Goal: Task Accomplishment & Management: Use online tool/utility

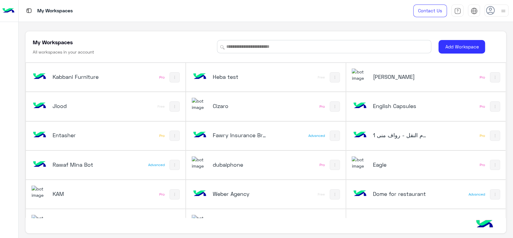
scroll to position [282, 0]
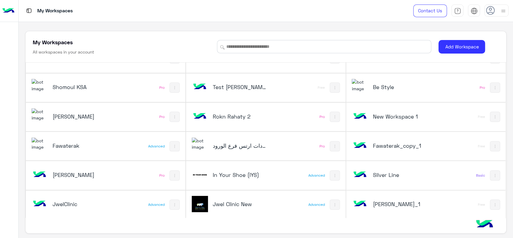
click at [64, 175] on h5 "[PERSON_NAME]" at bounding box center [80, 174] width 54 height 7
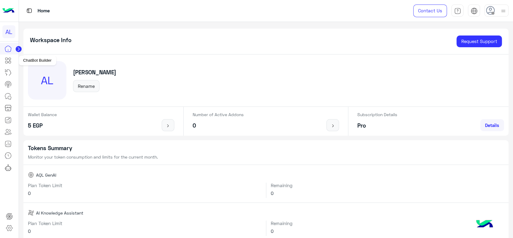
click at [8, 66] on link at bounding box center [8, 60] width 16 height 12
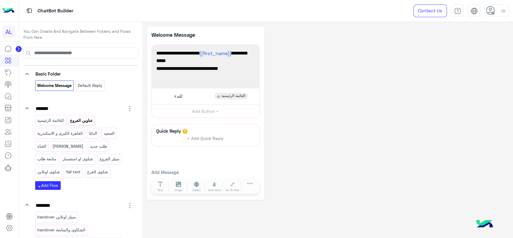
click at [77, 123] on p "عناوين الفروع" at bounding box center [82, 120] width 24 height 7
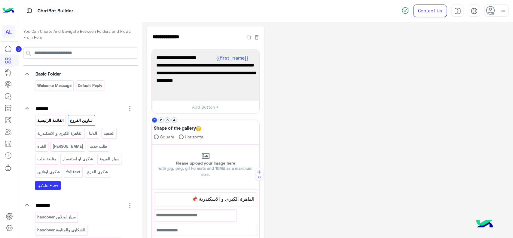
click at [56, 119] on p "القائمة الرئيسية" at bounding box center [50, 120] width 27 height 7
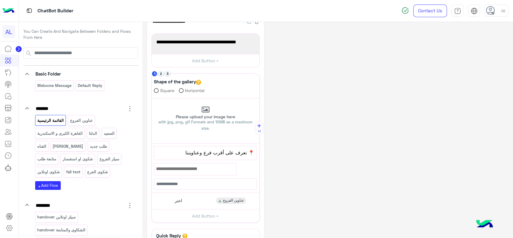
scroll to position [20, 0]
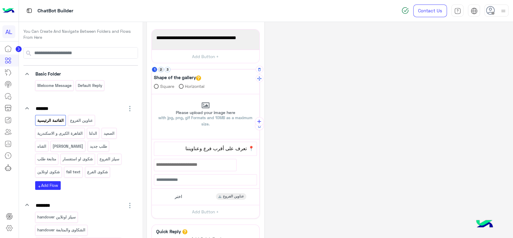
click at [161, 68] on button "2" at bounding box center [161, 70] width 6 height 6
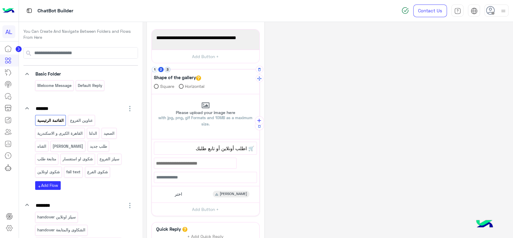
click at [167, 69] on button "3" at bounding box center [168, 70] width 6 height 6
